Goal: Task Accomplishment & Management: Complete application form

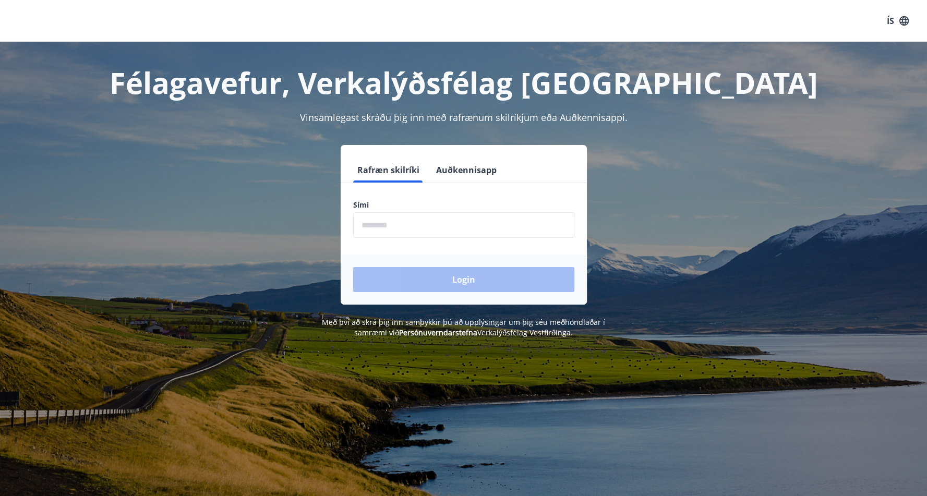
click at [404, 241] on form "Rafræn skilríki Auðkennisapp Sími ​ Login" at bounding box center [464, 230] width 246 height 147
click at [415, 228] on input "phone" at bounding box center [463, 225] width 221 height 26
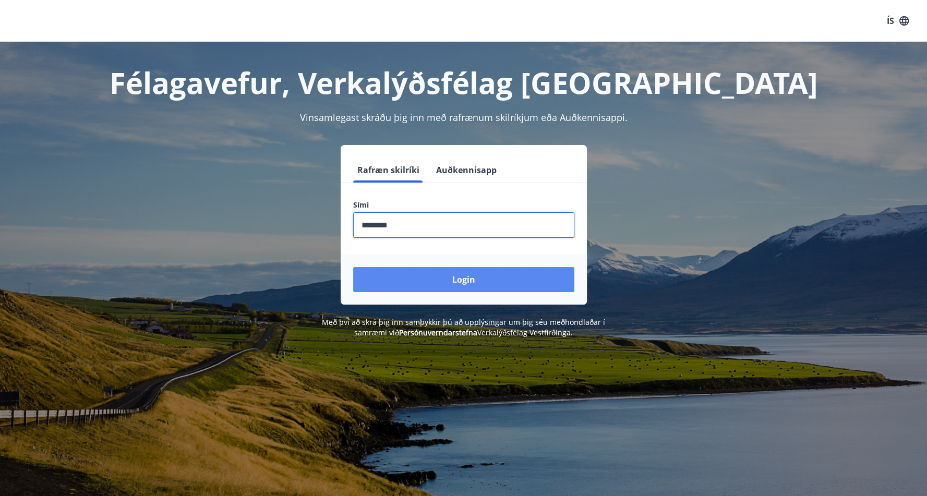
type input "********"
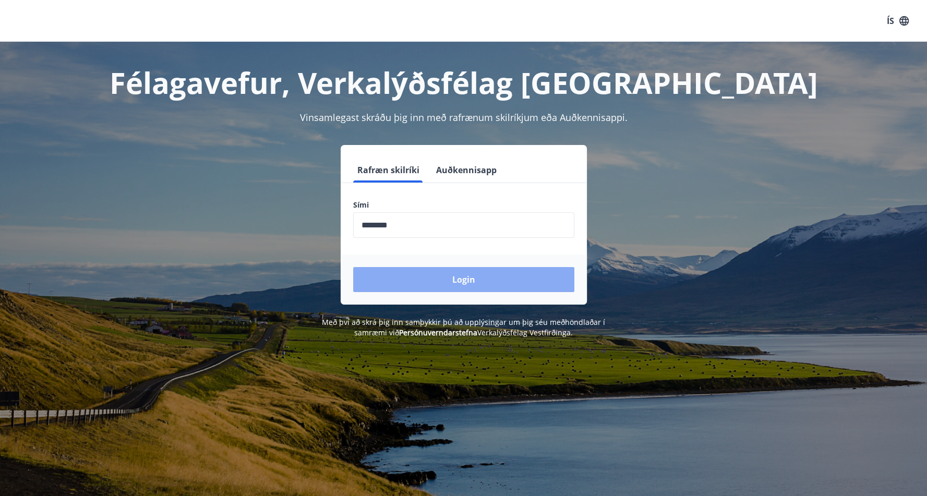
click at [485, 275] on button "Login" at bounding box center [463, 279] width 221 height 25
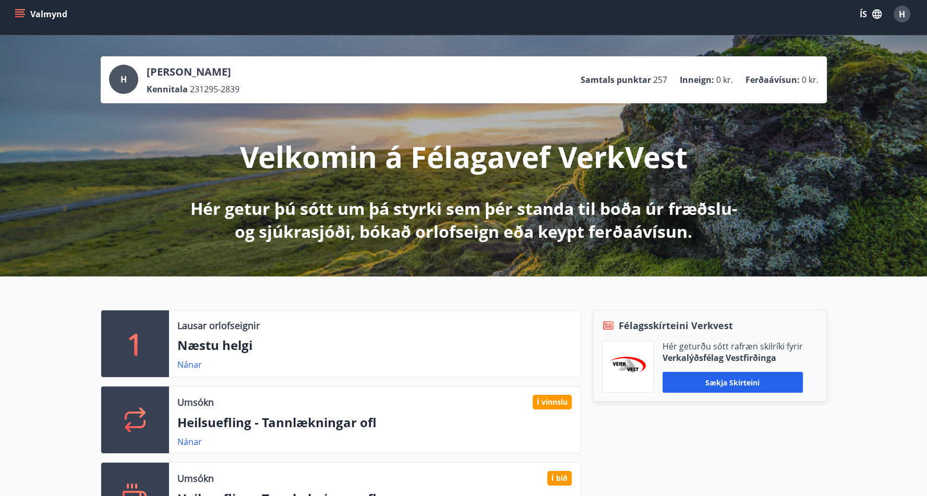
scroll to position [156, 0]
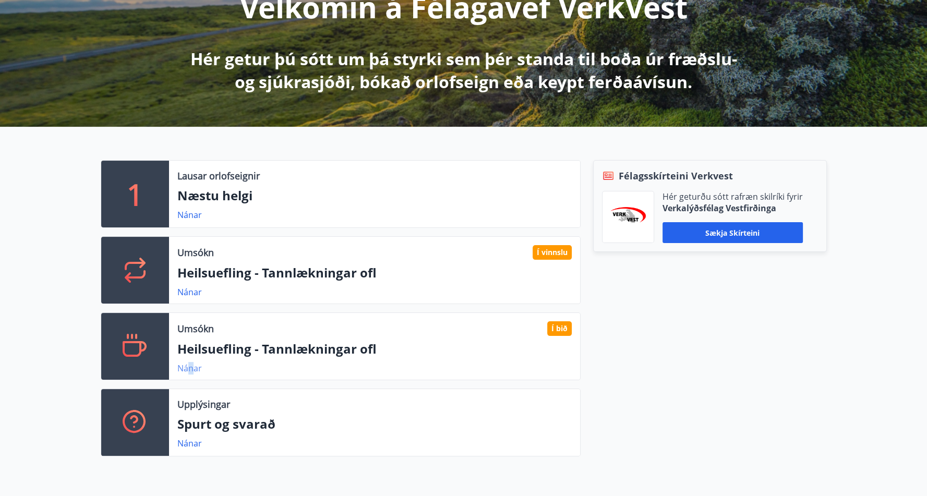
click at [190, 368] on link "Nánar" at bounding box center [189, 367] width 25 height 11
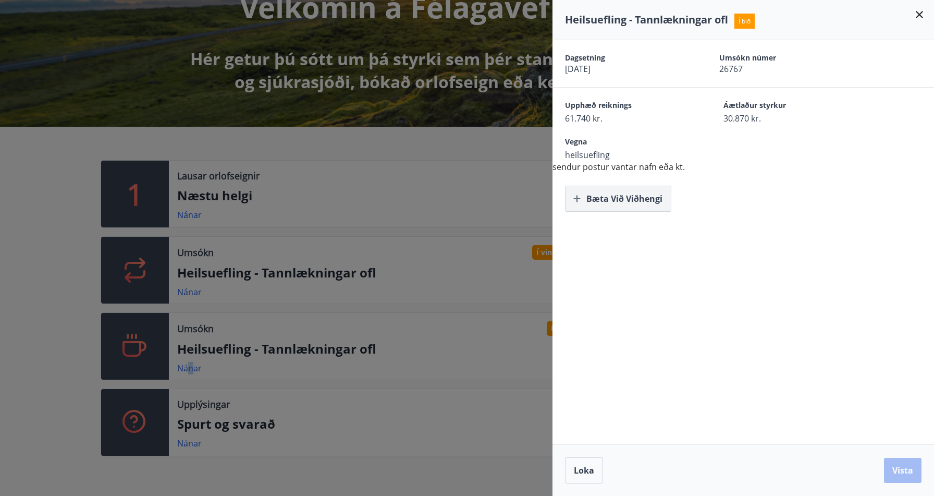
click at [615, 205] on button "Bæta við viðhengi" at bounding box center [618, 199] width 106 height 26
click at [903, 475] on button "Vista" at bounding box center [903, 470] width 38 height 25
